Goal: Task Accomplishment & Management: Manage account settings

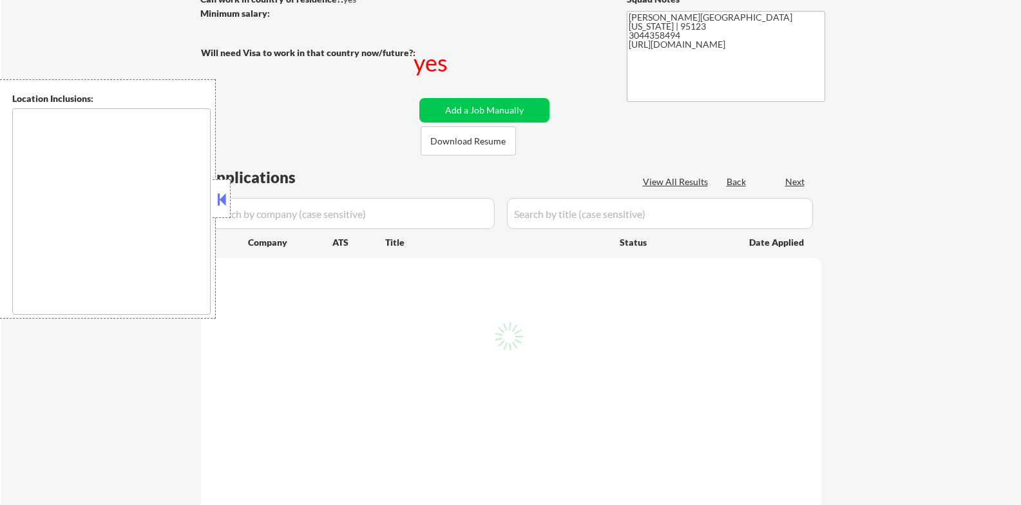
scroll to position [215, 0]
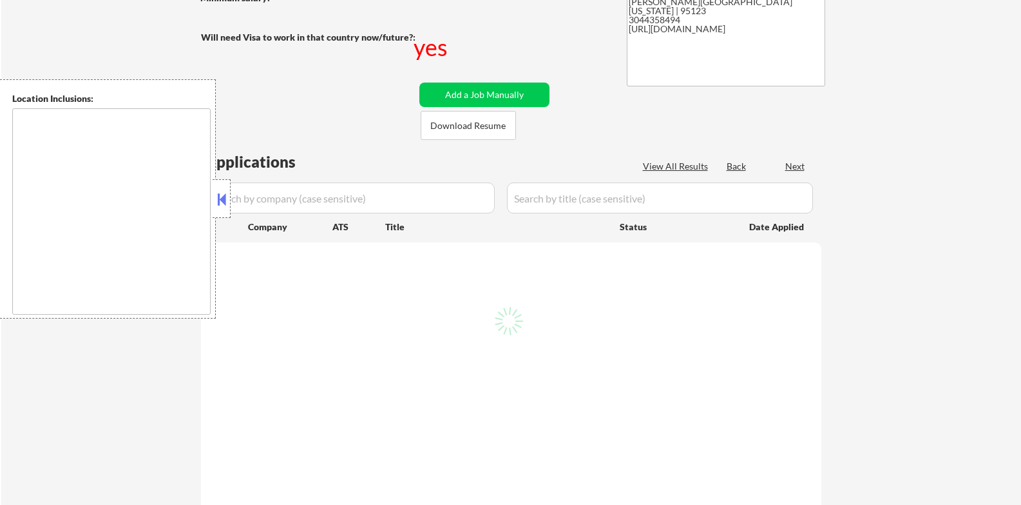
type textarea "[GEOGRAPHIC_DATA], [GEOGRAPHIC_DATA] [GEOGRAPHIC_DATA], [GEOGRAPHIC_DATA] [GEOG…"
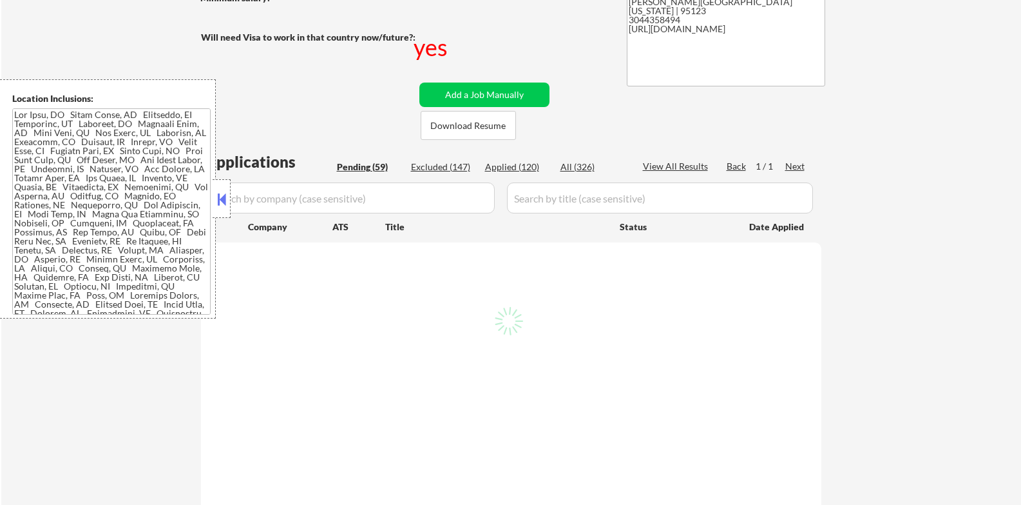
click at [220, 196] on button at bounding box center [222, 198] width 14 height 19
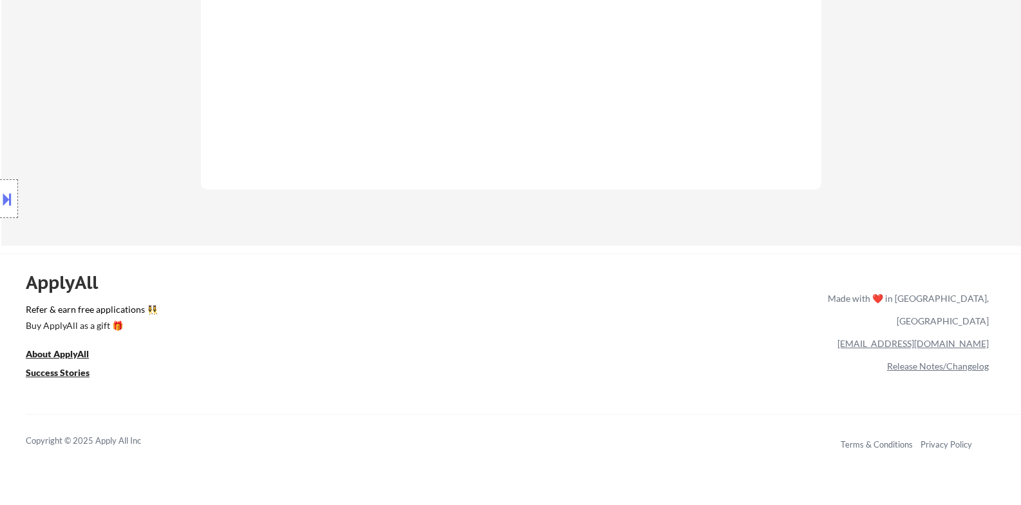
scroll to position [322, 0]
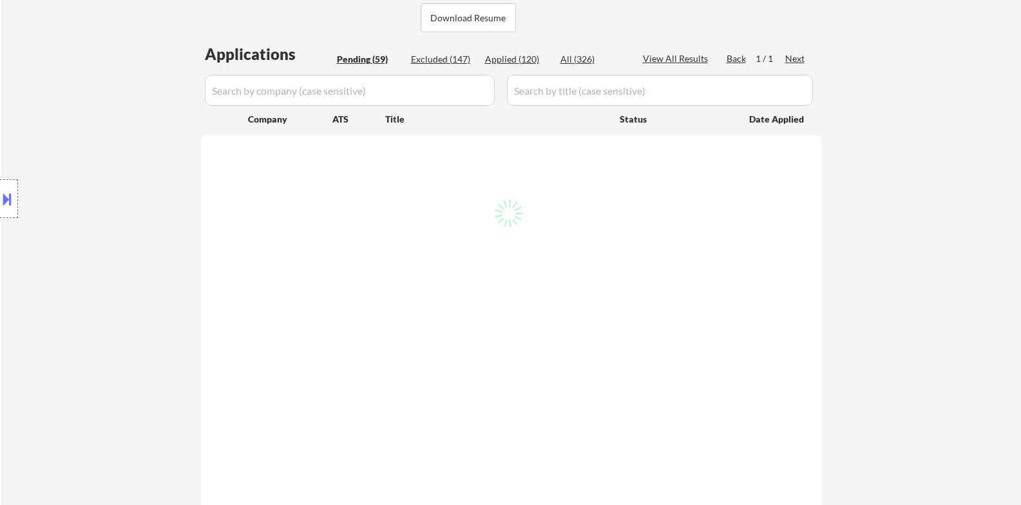
select select ""pending""
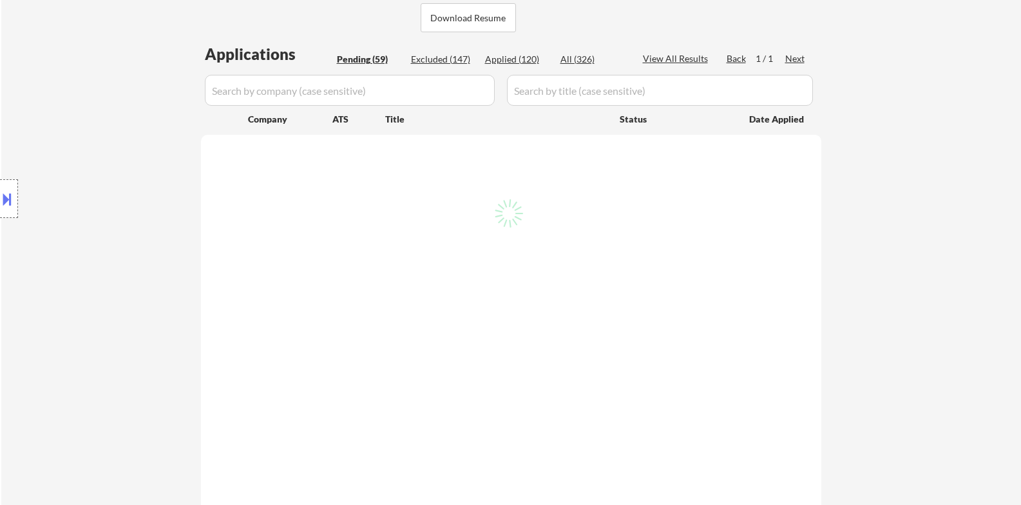
select select ""pending""
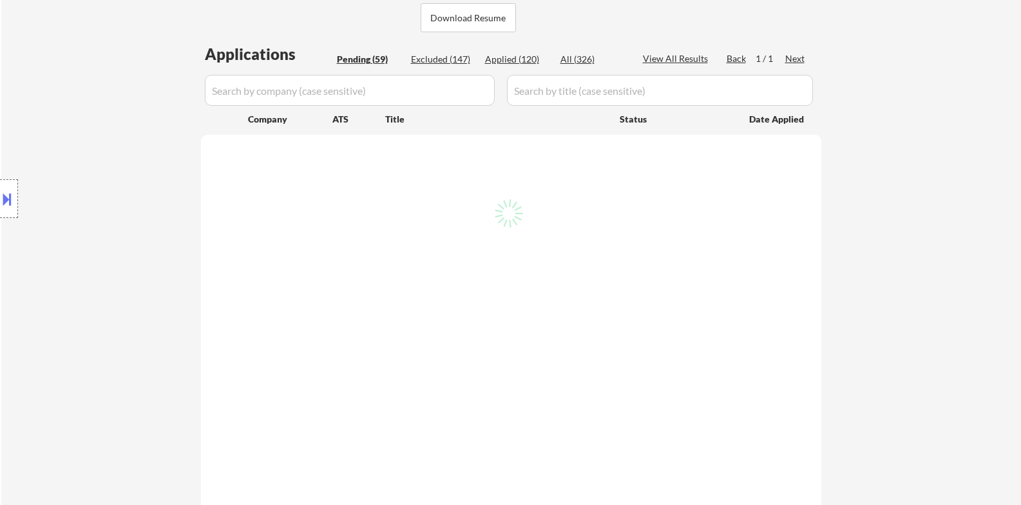
select select ""pending""
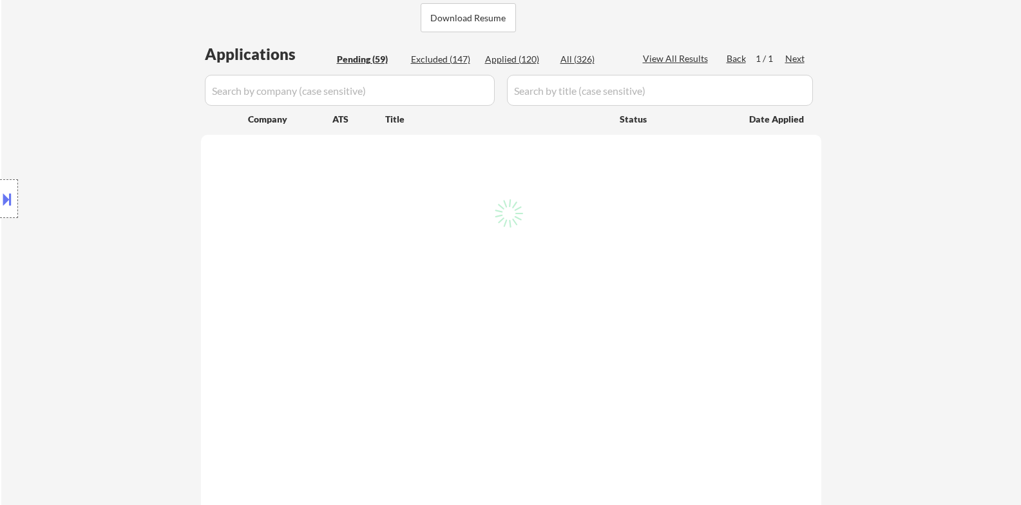
select select ""pending""
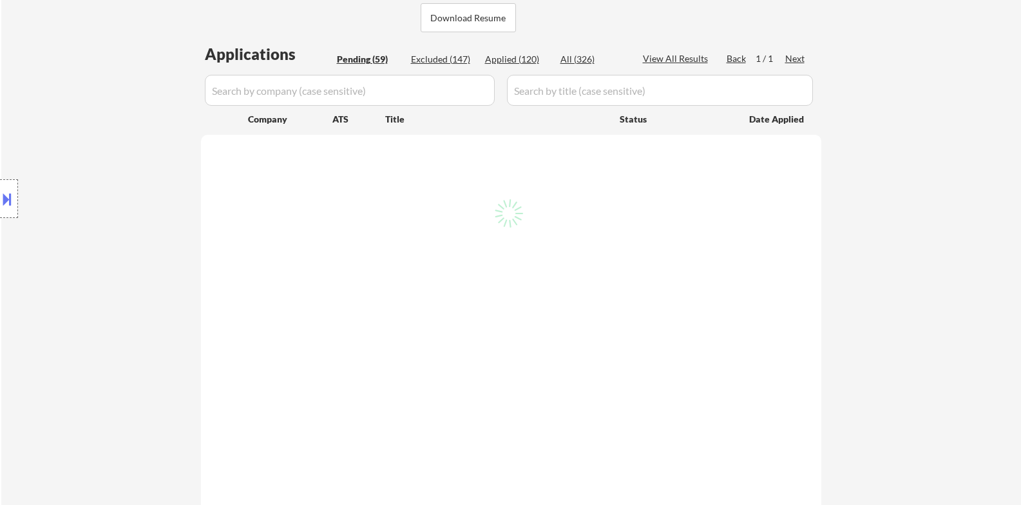
select select ""pending""
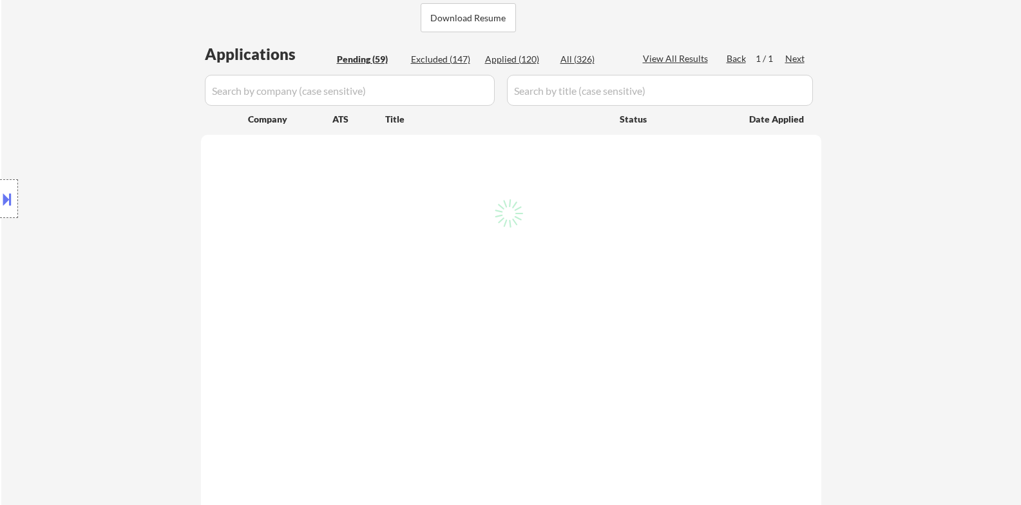
select select ""pending""
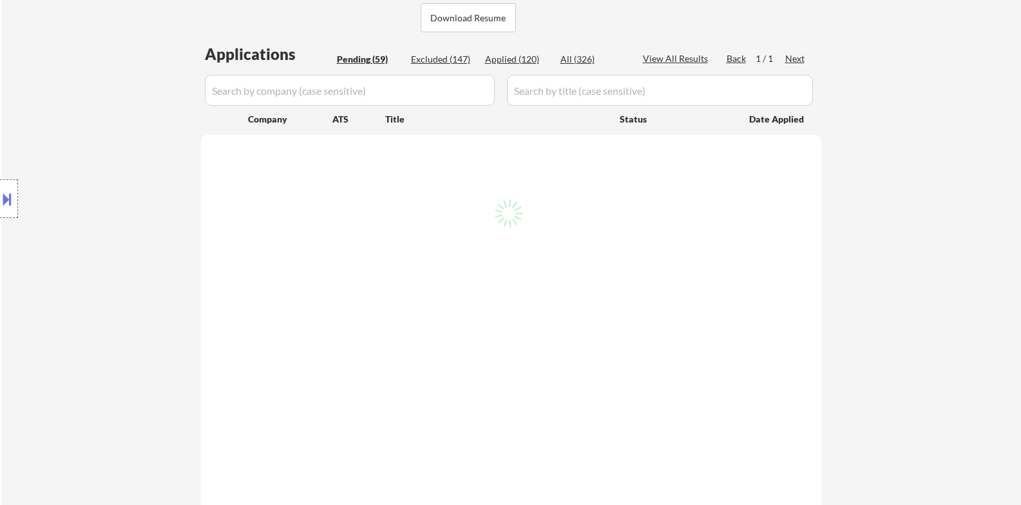
select select ""pending""
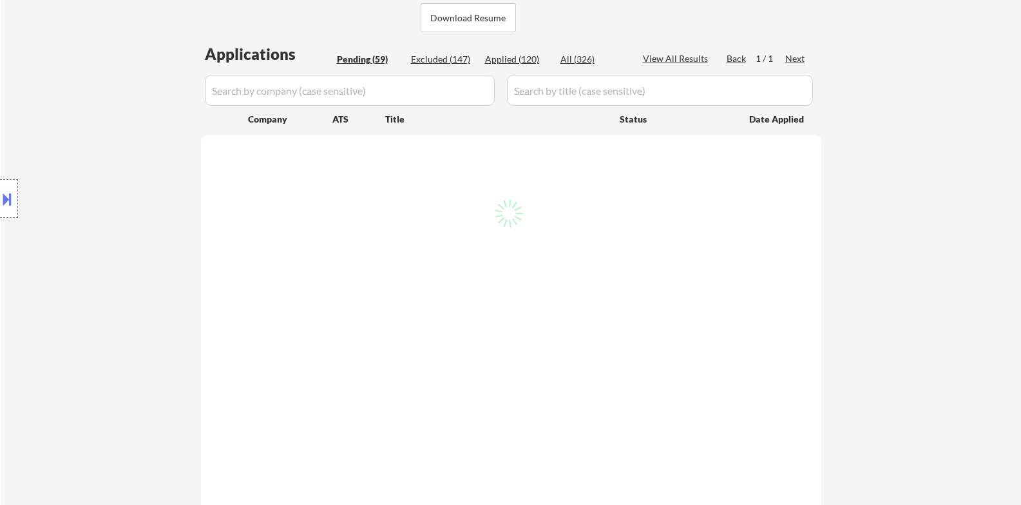
select select ""pending""
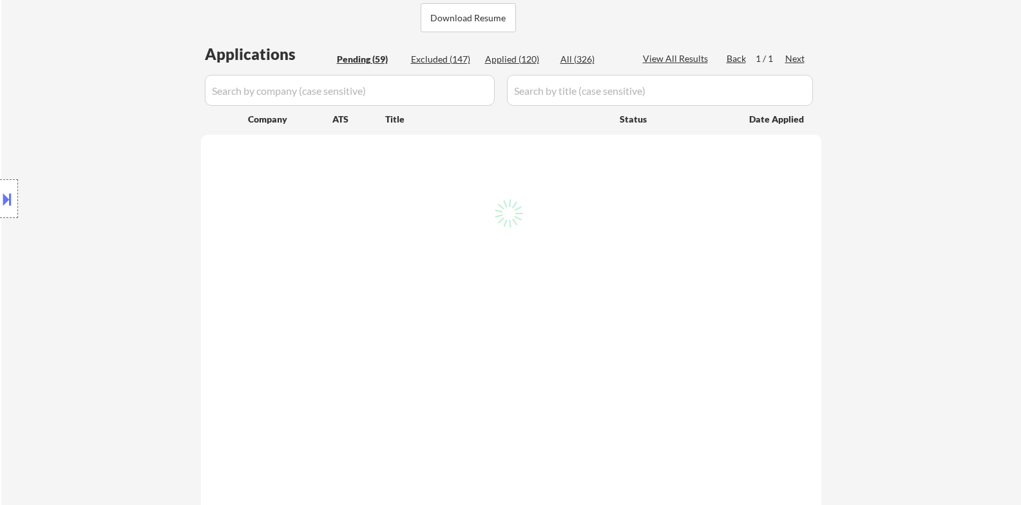
select select ""pending""
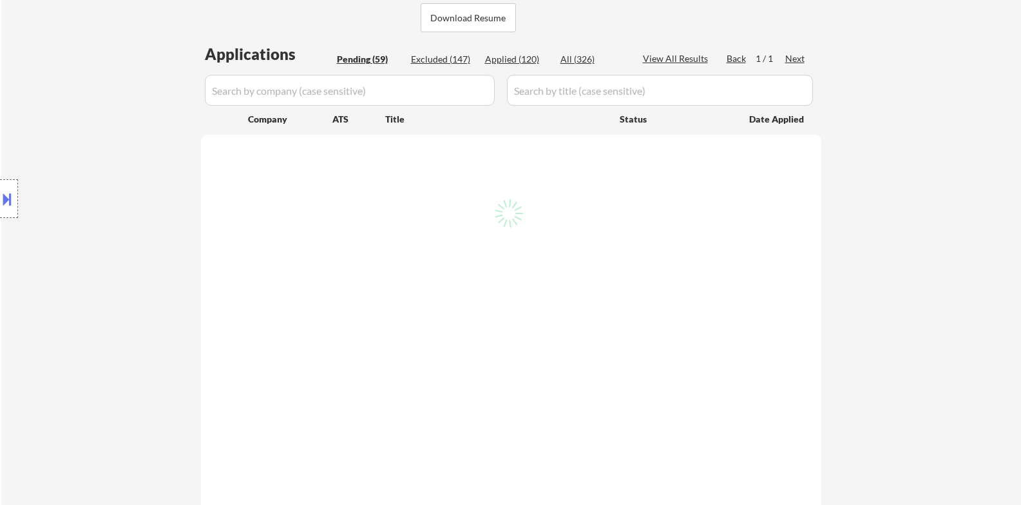
select select ""pending""
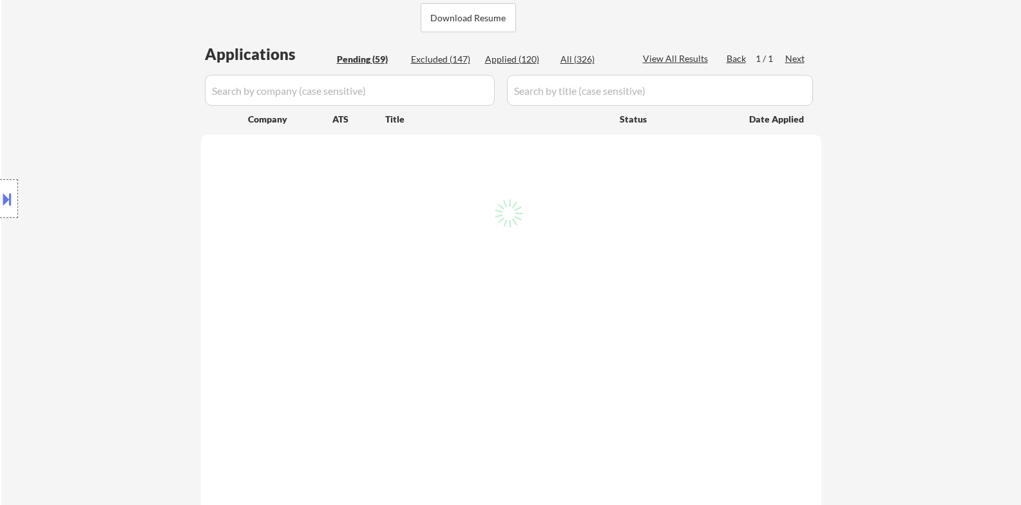
select select ""pending""
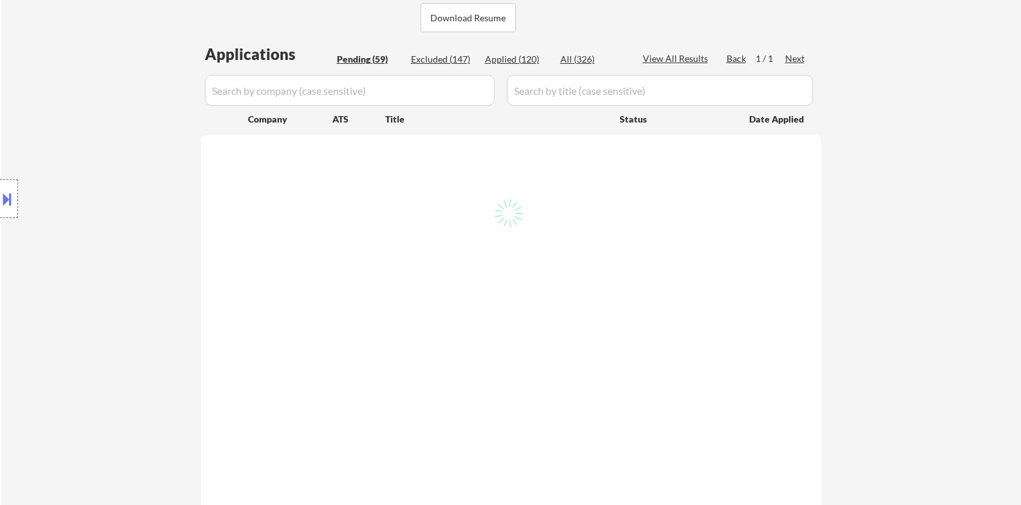
select select ""pending""
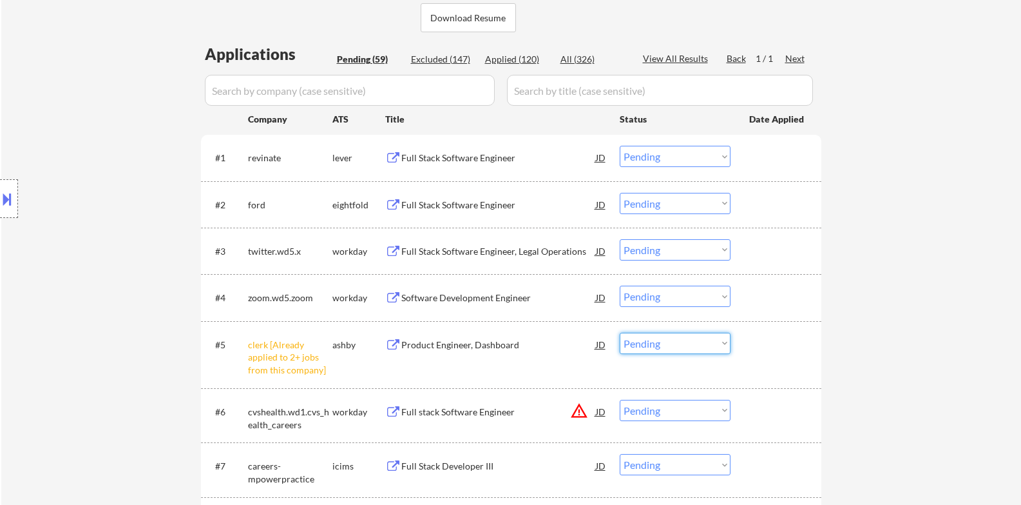
click at [708, 349] on select "Choose an option... Pending Applied Excluded (Questions) Excluded (Expired) Exc…" at bounding box center [675, 343] width 111 height 21
click at [620, 333] on select "Choose an option... Pending Applied Excluded (Questions) Excluded (Expired) Exc…" at bounding box center [675, 343] width 111 height 21
select select ""pending""
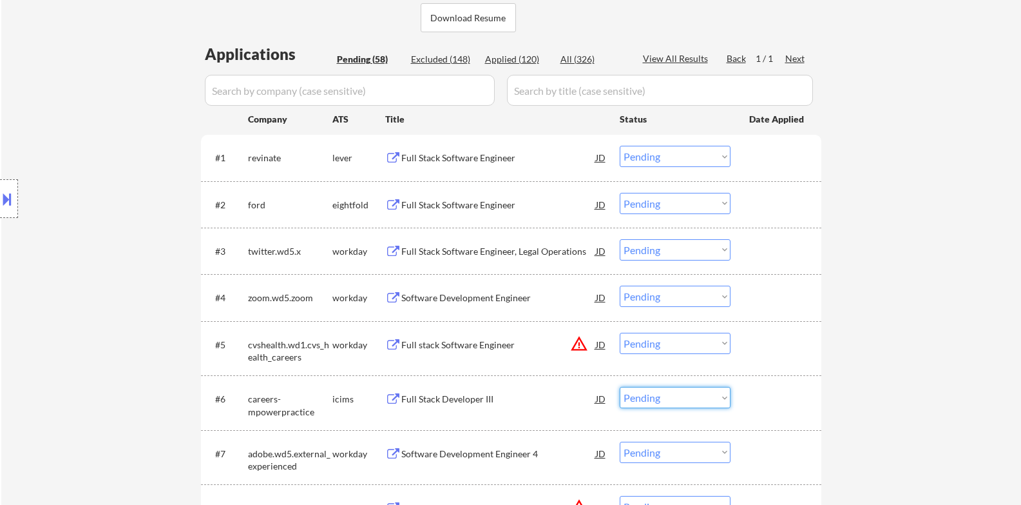
drag, startPoint x: 660, startPoint y: 392, endPoint x: 88, endPoint y: 267, distance: 585.2
click at [88, 267] on div "Location Inclusions:" at bounding box center [115, 198] width 231 height 239
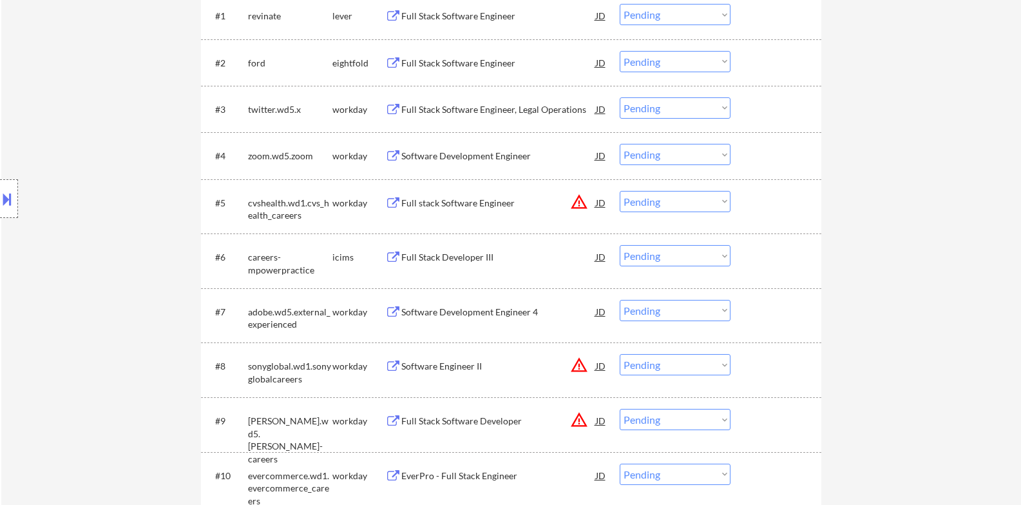
scroll to position [752, 0]
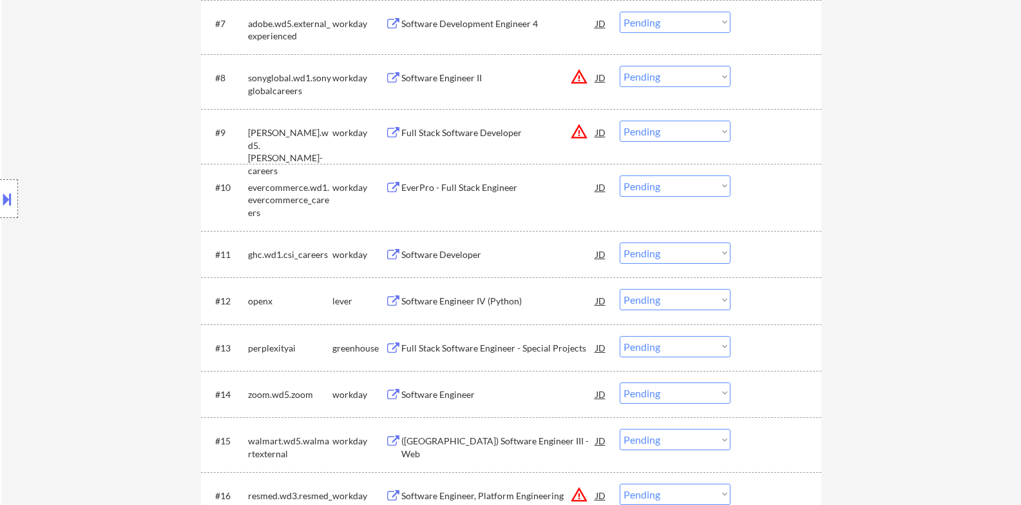
click at [577, 79] on button "warning_amber" at bounding box center [579, 77] width 18 height 18
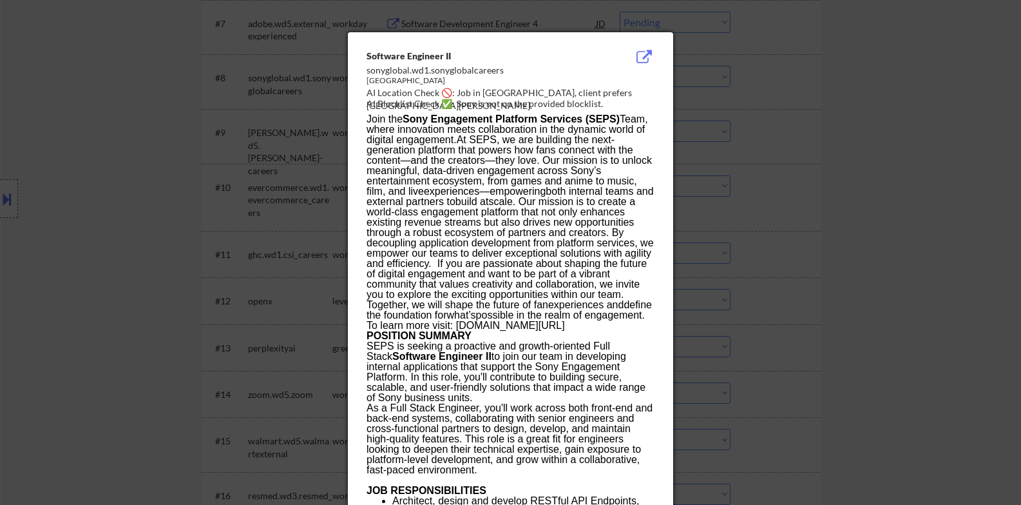
click at [163, 199] on div at bounding box center [510, 252] width 1021 height 505
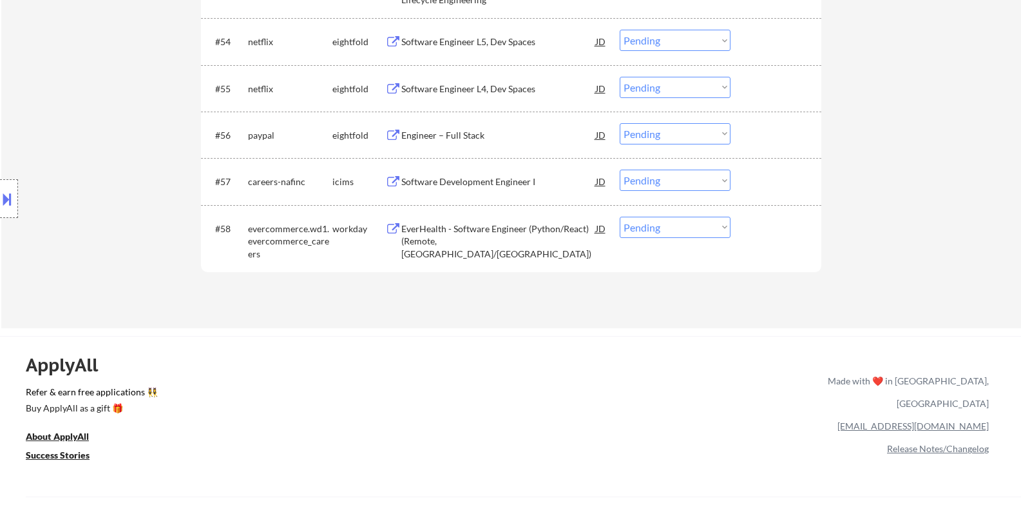
scroll to position [3114, 0]
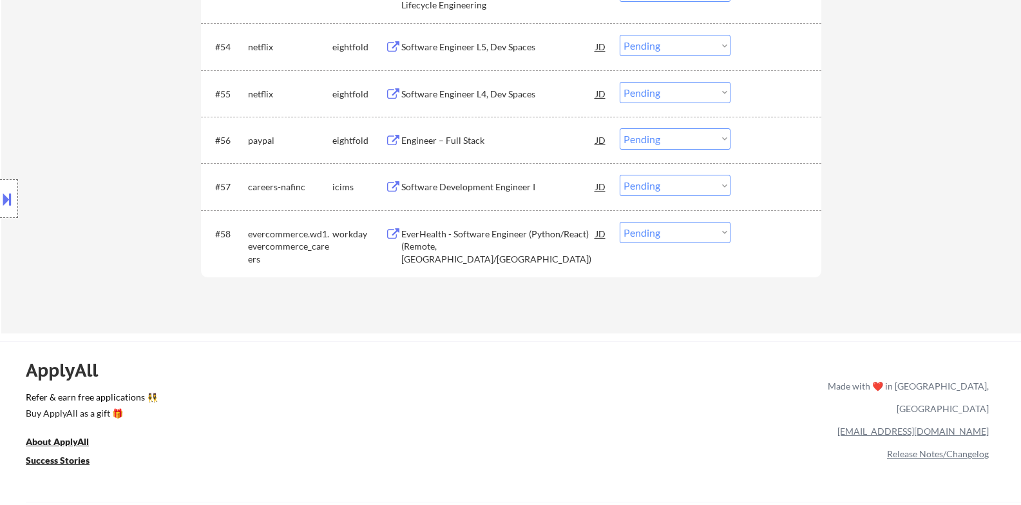
click at [480, 251] on div "EverHealth - Software Engineer (Python/React) (Remote, [GEOGRAPHIC_DATA]/[GEOGR…" at bounding box center [498, 246] width 195 height 38
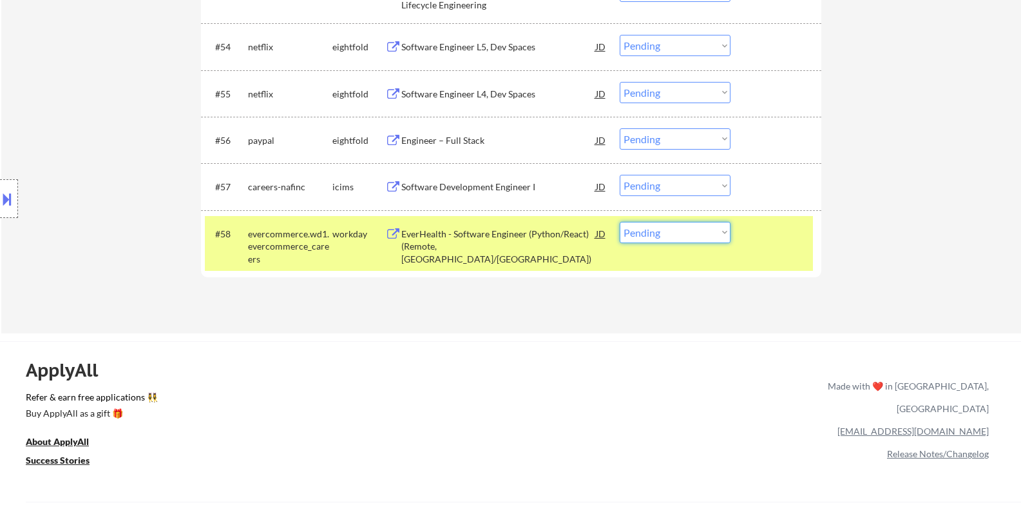
click at [718, 233] on select "Choose an option... Pending Applied Excluded (Questions) Excluded (Expired) Exc…" at bounding box center [675, 232] width 111 height 21
select select ""excluded__expired_""
click at [620, 222] on select "Choose an option... Pending Applied Excluded (Questions) Excluded (Expired) Exc…" at bounding box center [675, 232] width 111 height 21
click at [490, 189] on div "Software Development Engineer I" at bounding box center [498, 186] width 195 height 13
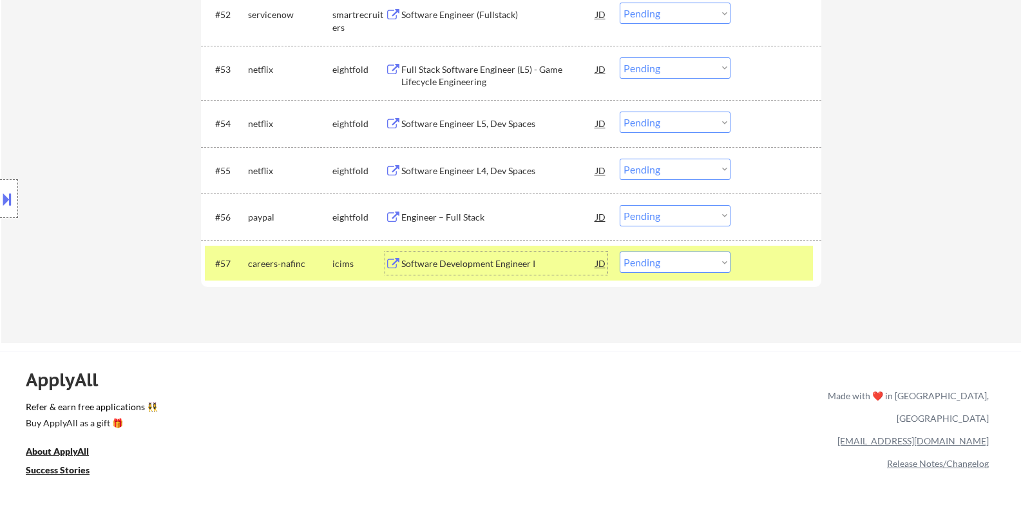
scroll to position [3007, 0]
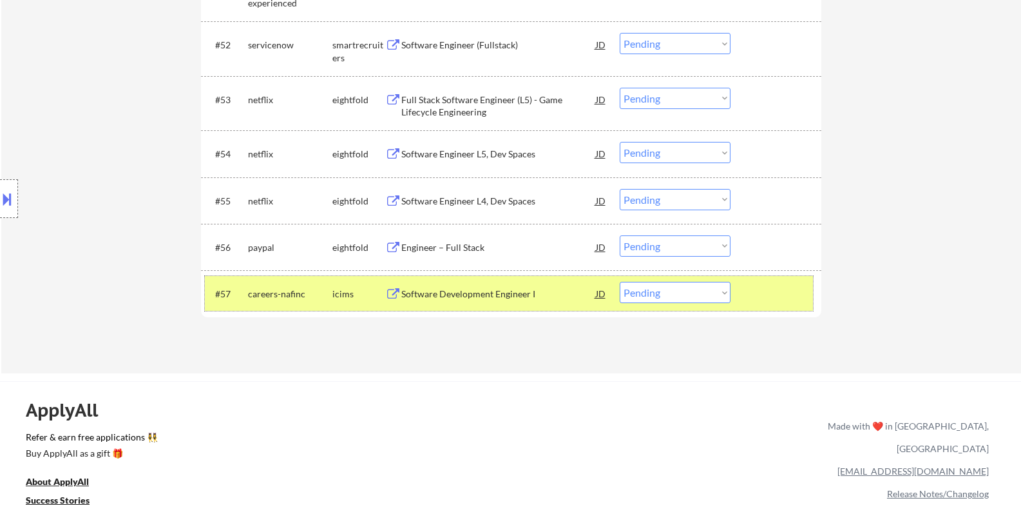
click at [757, 298] on div at bounding box center [777, 293] width 57 height 23
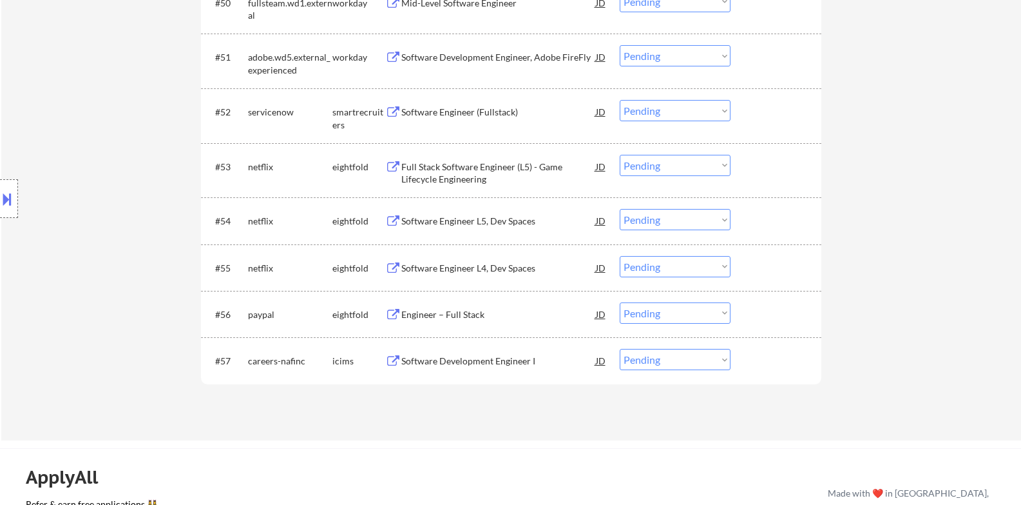
scroll to position [2900, 0]
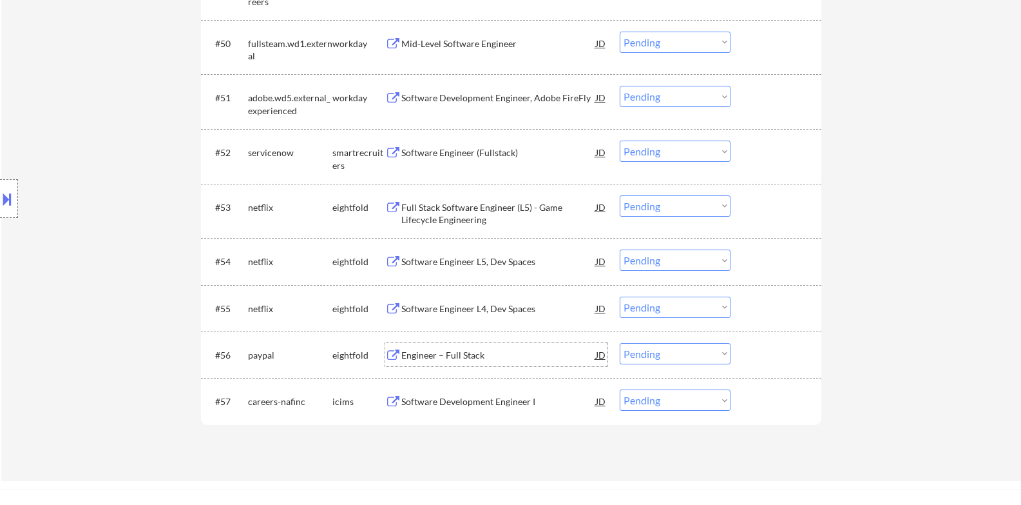
click at [468, 356] on div "Engineer – Full Stack" at bounding box center [498, 355] width 195 height 13
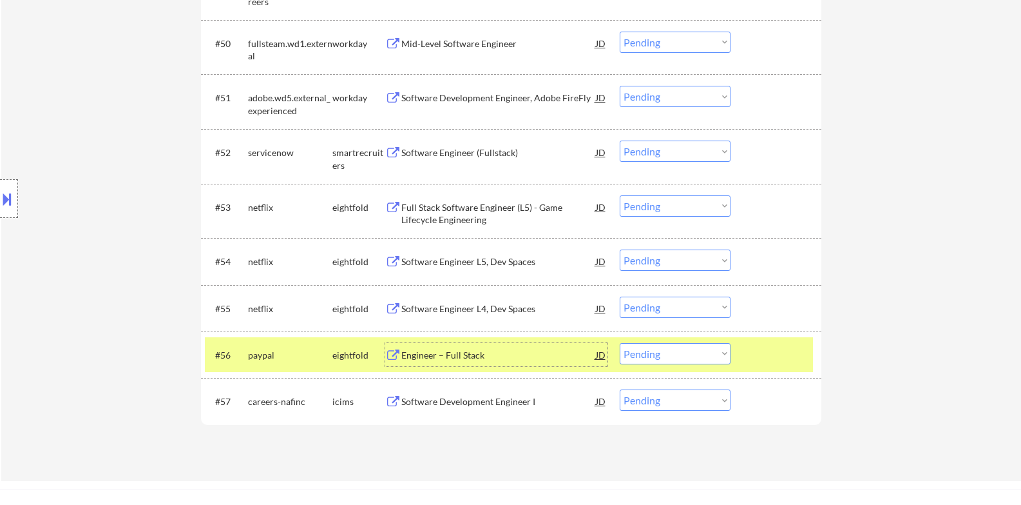
click at [771, 351] on div at bounding box center [777, 354] width 57 height 23
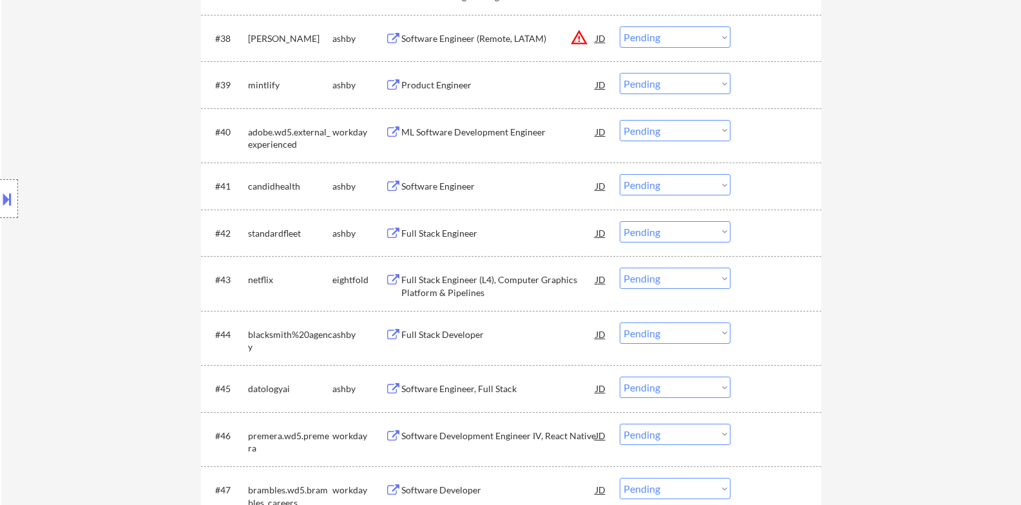
scroll to position [2255, 0]
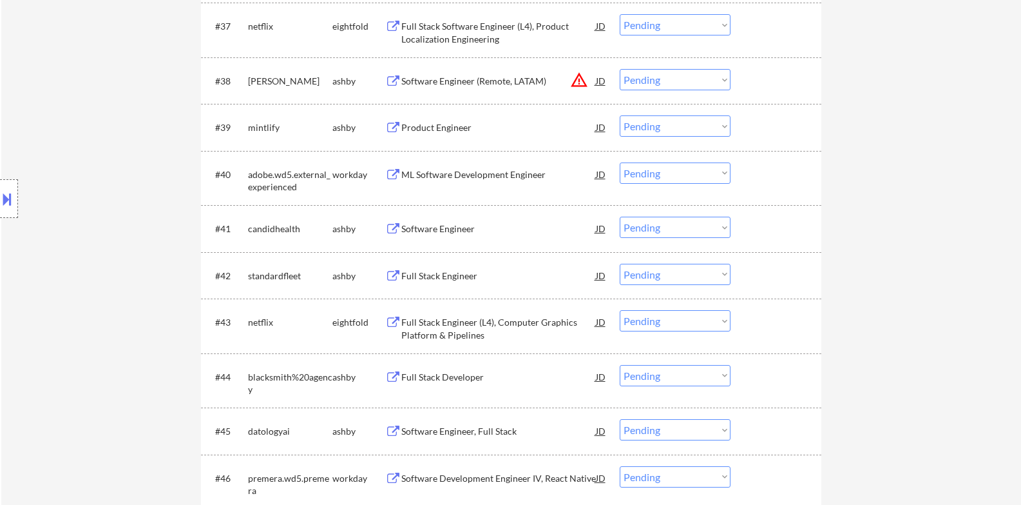
click at [478, 182] on div "ML Software Development Engineer" at bounding box center [498, 173] width 195 height 23
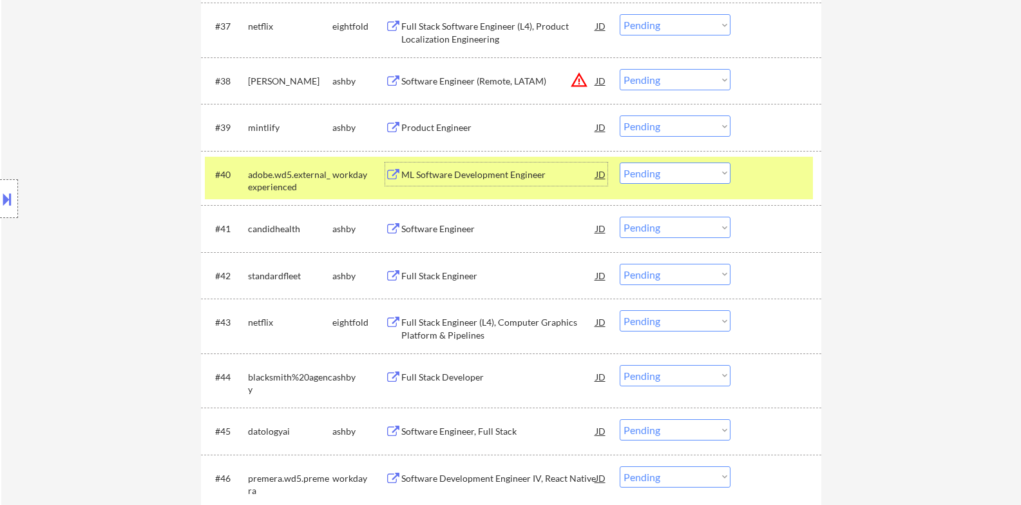
click at [492, 126] on div "Product Engineer" at bounding box center [498, 127] width 195 height 13
